Goal: Transaction & Acquisition: Purchase product/service

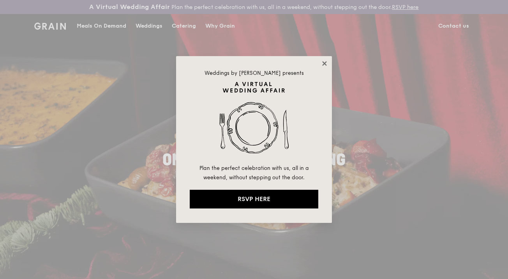
click at [322, 62] on icon at bounding box center [324, 63] width 7 height 7
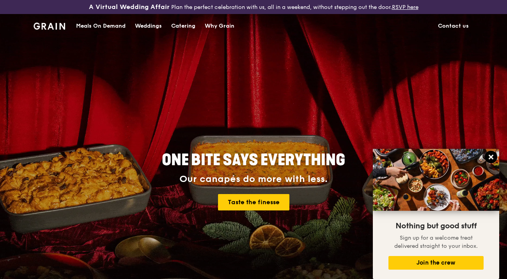
click at [489, 157] on icon at bounding box center [490, 157] width 7 height 7
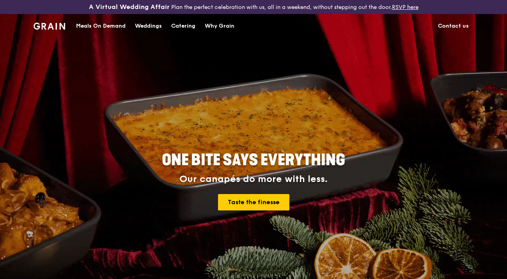
click at [111, 24] on div "Meals On Demand" at bounding box center [101, 25] width 50 height 23
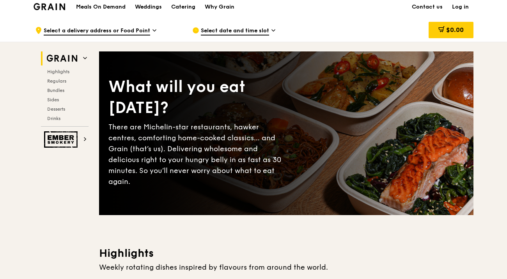
scroll to position [20, 0]
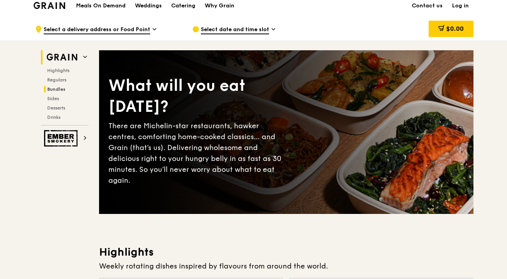
click at [52, 88] on span "Bundles" at bounding box center [56, 89] width 18 height 5
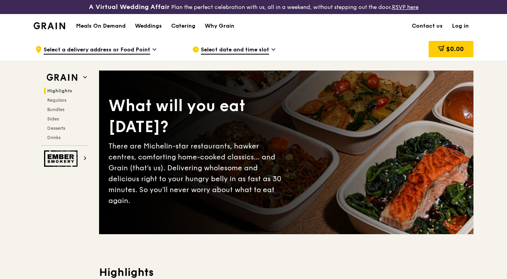
scroll to position [11, 0]
